Goal: Task Accomplishment & Management: Manage account settings

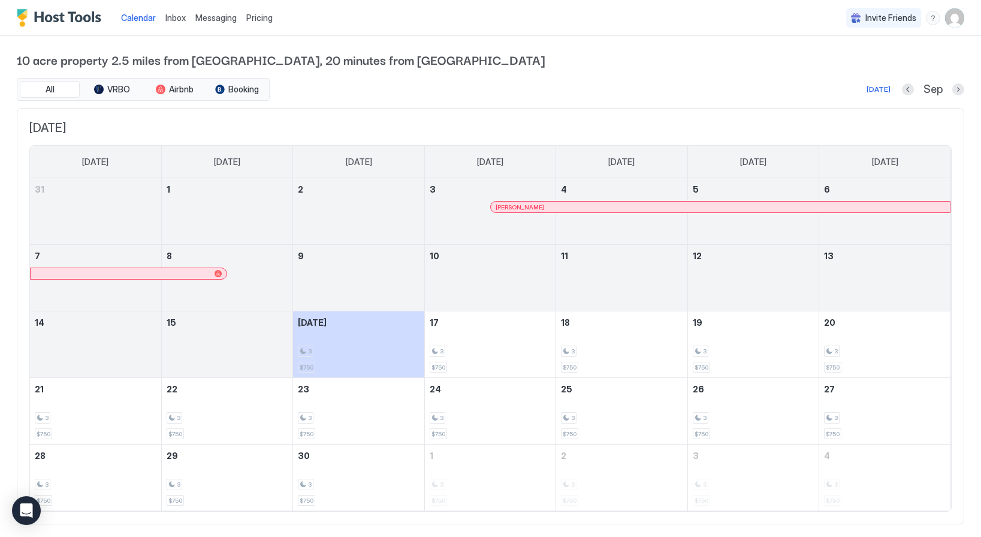
click at [953, 14] on img "User profile" at bounding box center [955, 17] width 19 height 19
click at [860, 64] on span "Settings" at bounding box center [847, 67] width 32 height 11
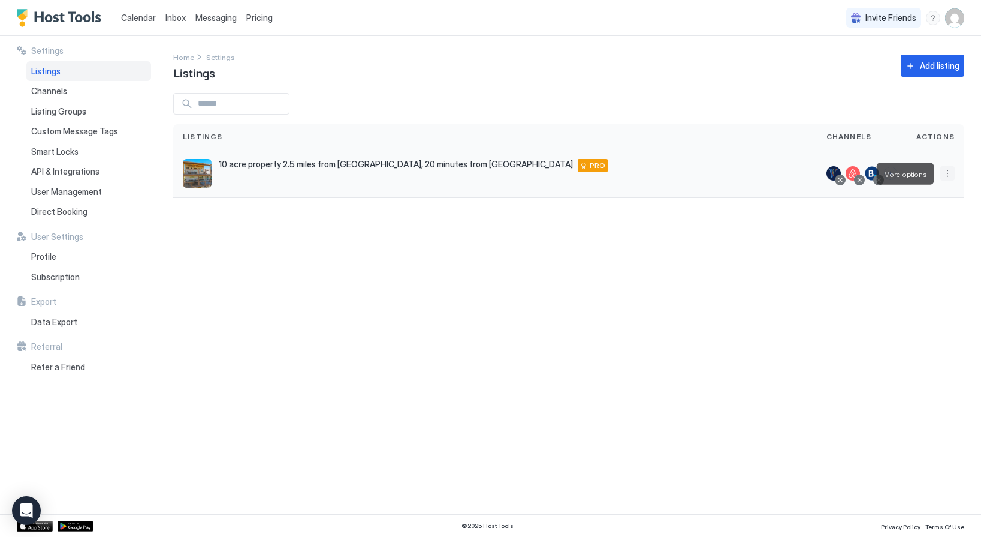
click at [952, 171] on button "More options" at bounding box center [948, 173] width 14 height 14
click at [910, 234] on div "Listing Settings" at bounding box center [917, 228] width 82 height 19
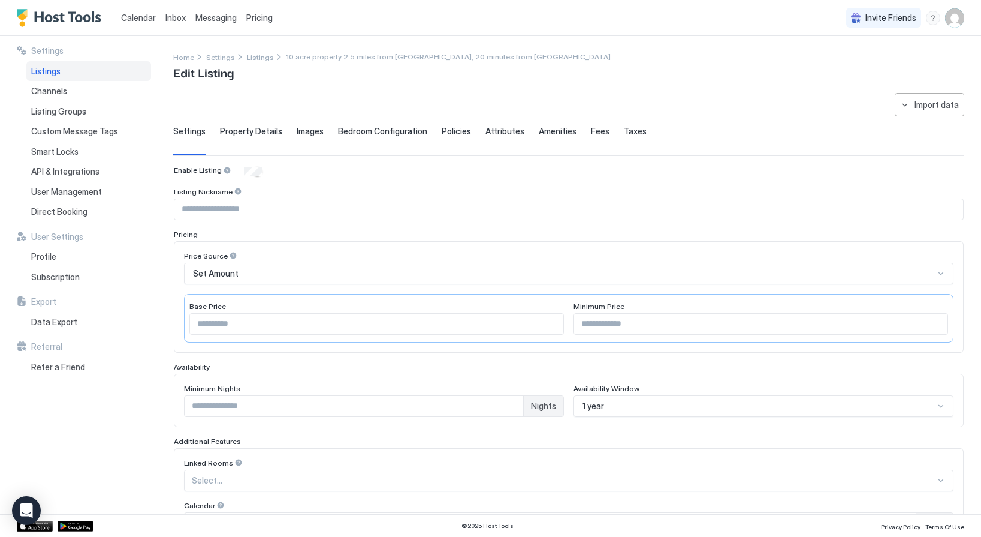
click at [260, 17] on span "Pricing" at bounding box center [259, 18] width 26 height 11
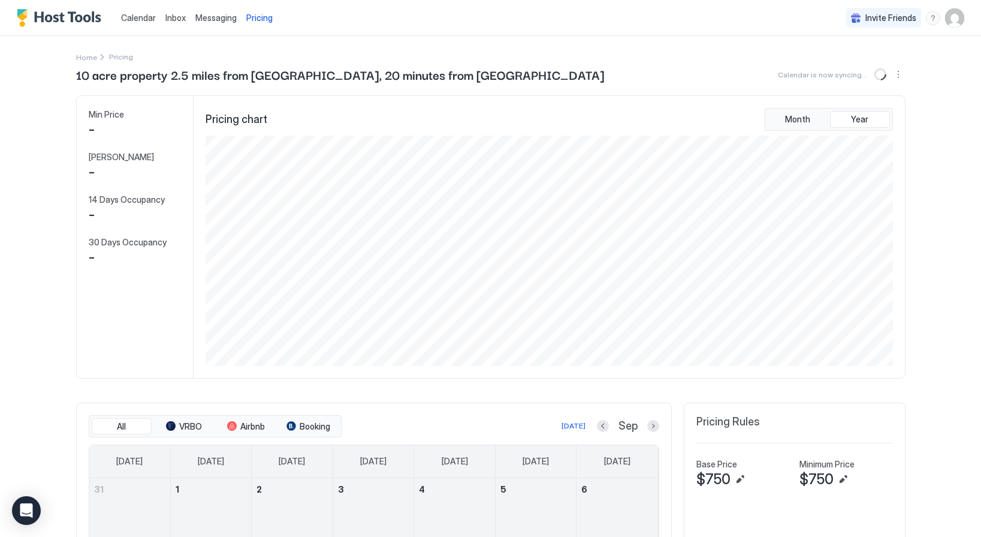
scroll to position [230, 690]
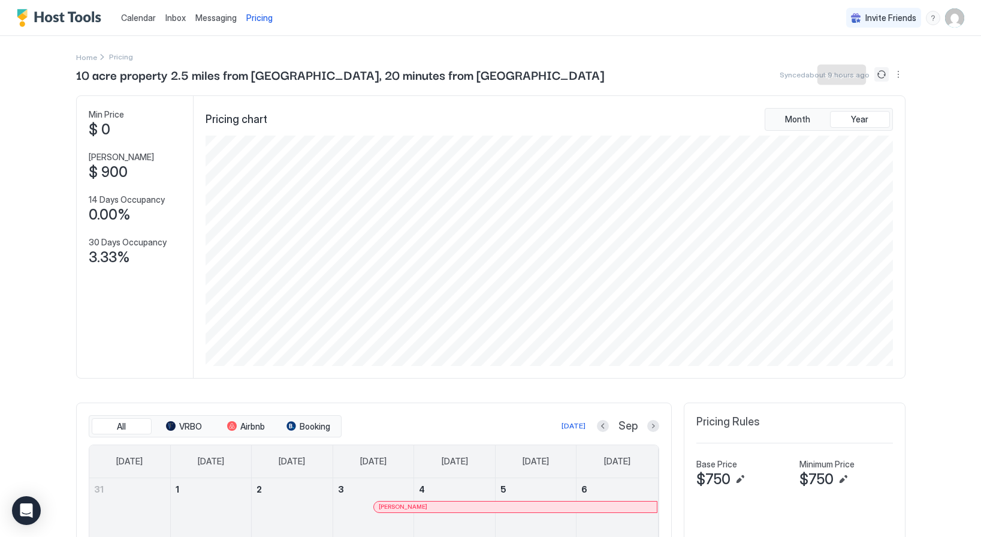
click at [884, 68] on button "Sync prices" at bounding box center [882, 74] width 14 height 14
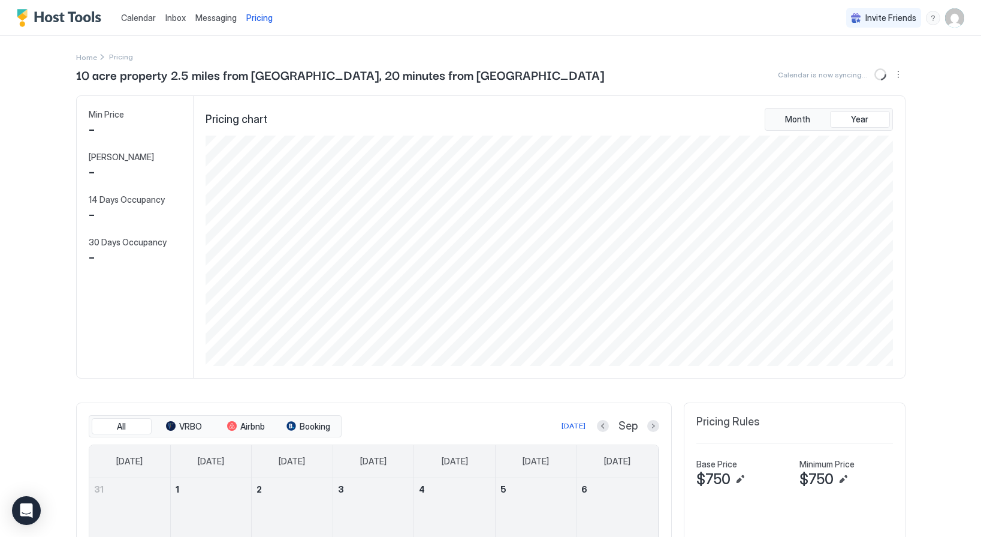
scroll to position [230, 690]
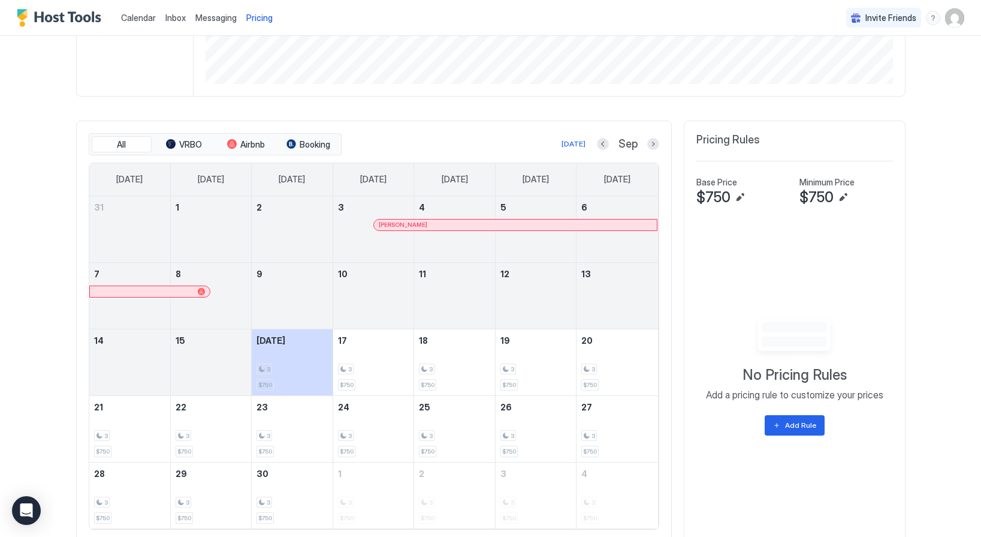
scroll to position [320, 0]
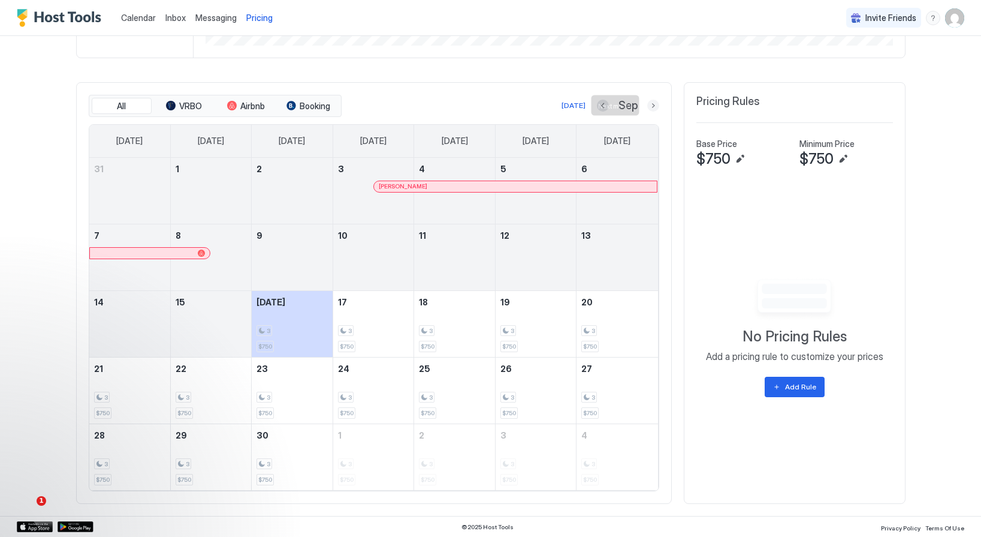
click at [652, 108] on button "Next month" at bounding box center [654, 106] width 12 height 12
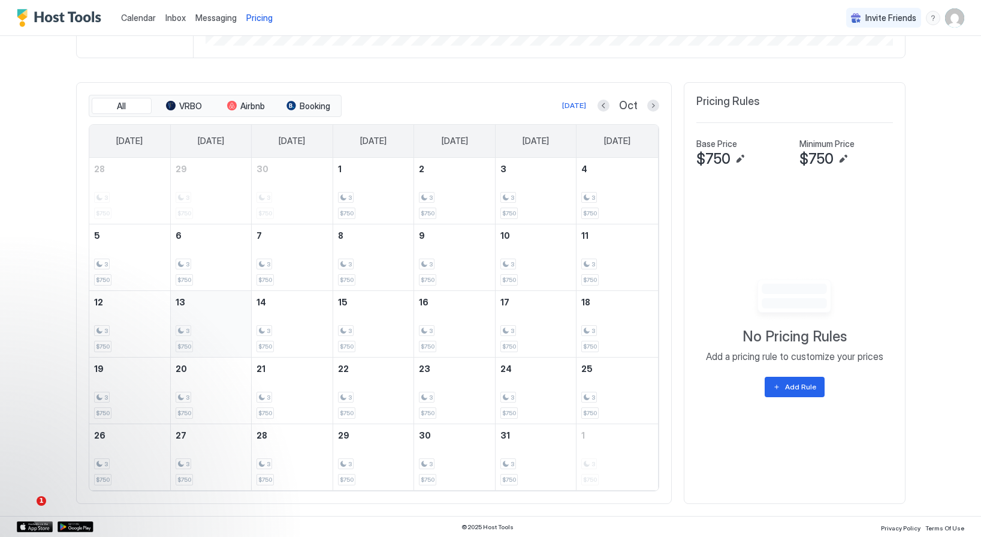
click at [222, 326] on div "3" at bounding box center [211, 330] width 71 height 11
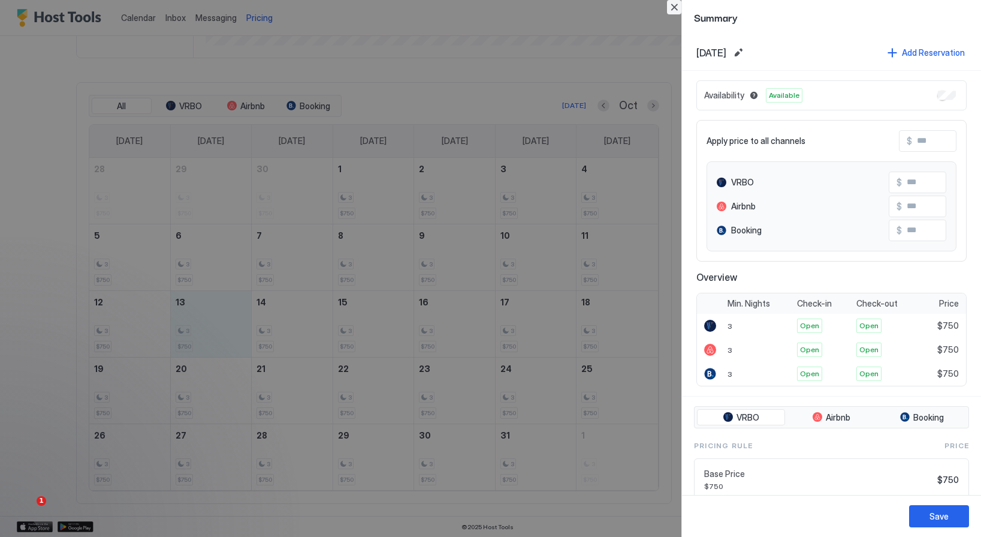
click at [672, 8] on button "Close" at bounding box center [674, 7] width 14 height 14
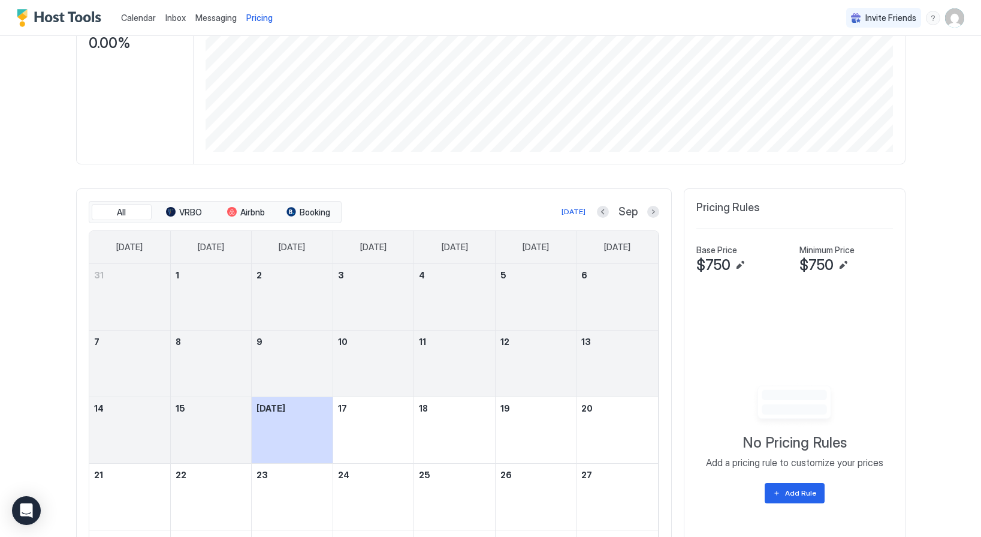
scroll to position [320, 0]
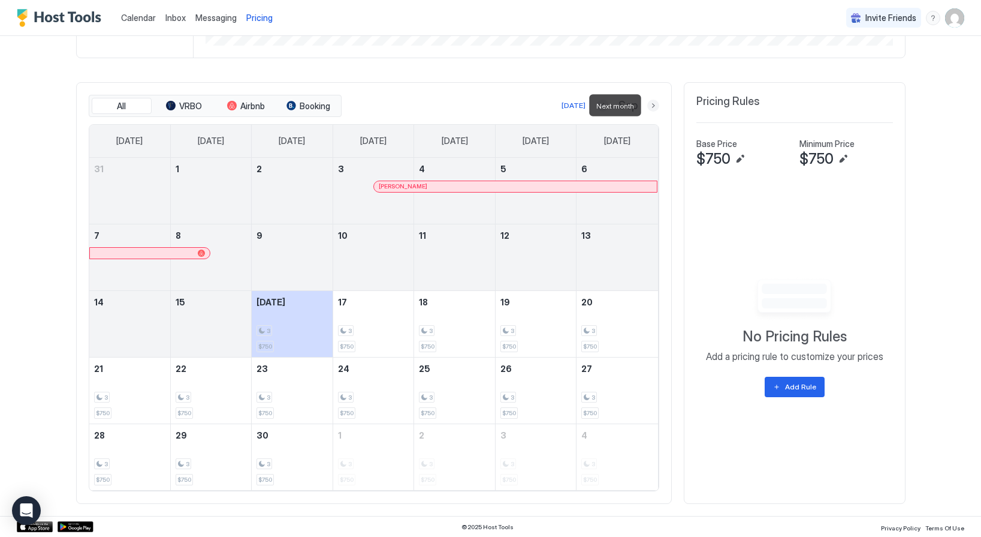
click at [654, 103] on button "Next month" at bounding box center [654, 106] width 12 height 12
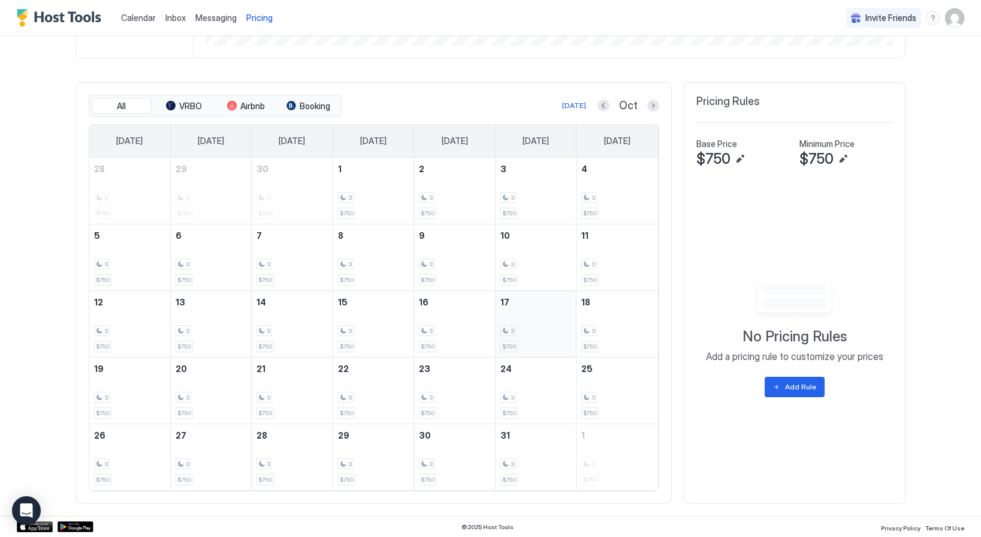
click at [556, 323] on div "3 $750" at bounding box center [536, 324] width 71 height 56
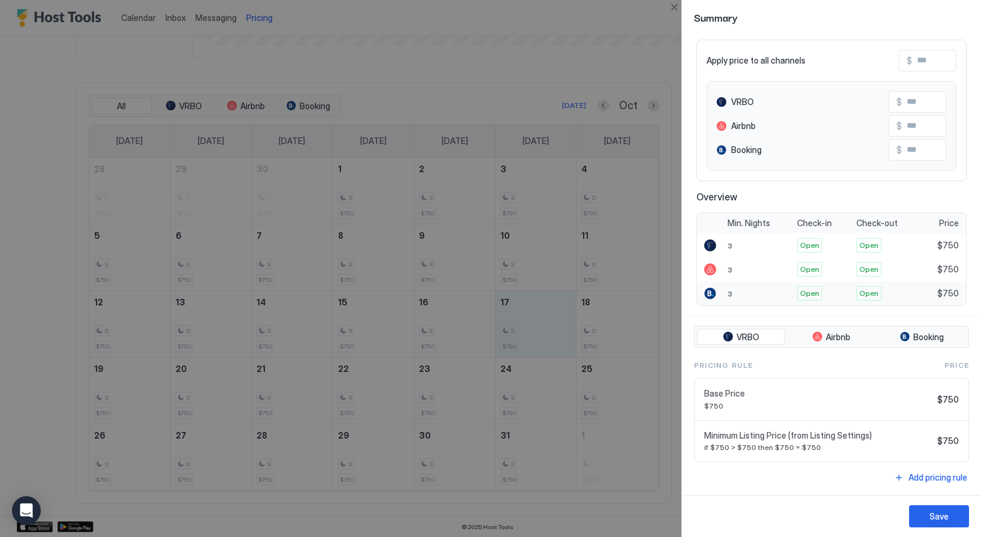
scroll to position [0, 0]
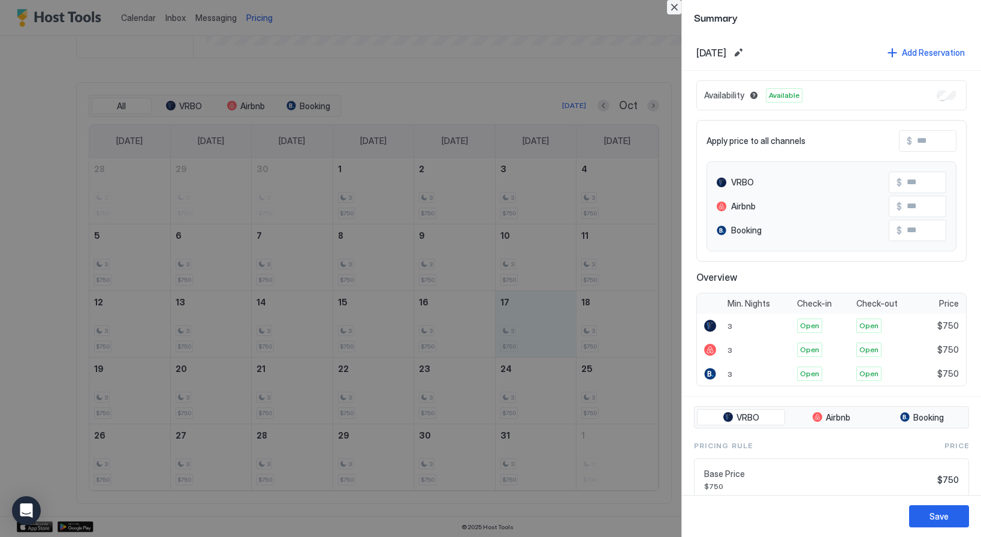
click at [674, 8] on button "Close" at bounding box center [674, 7] width 14 height 14
